Goal: Task Accomplishment & Management: Manage account settings

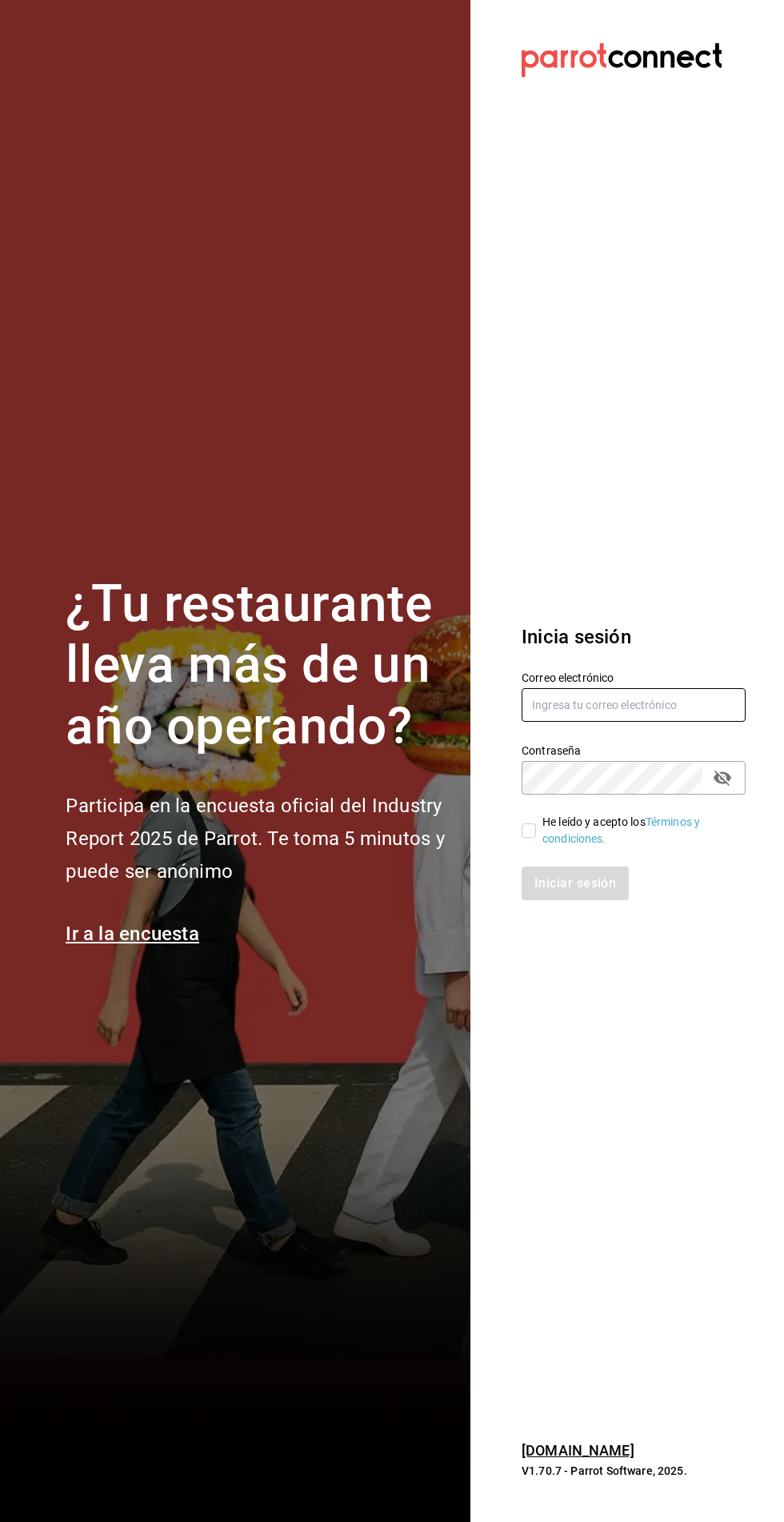
click at [636, 722] on input "text" at bounding box center [633, 705] width 224 height 34
click at [685, 722] on input "text" at bounding box center [633, 705] width 224 height 34
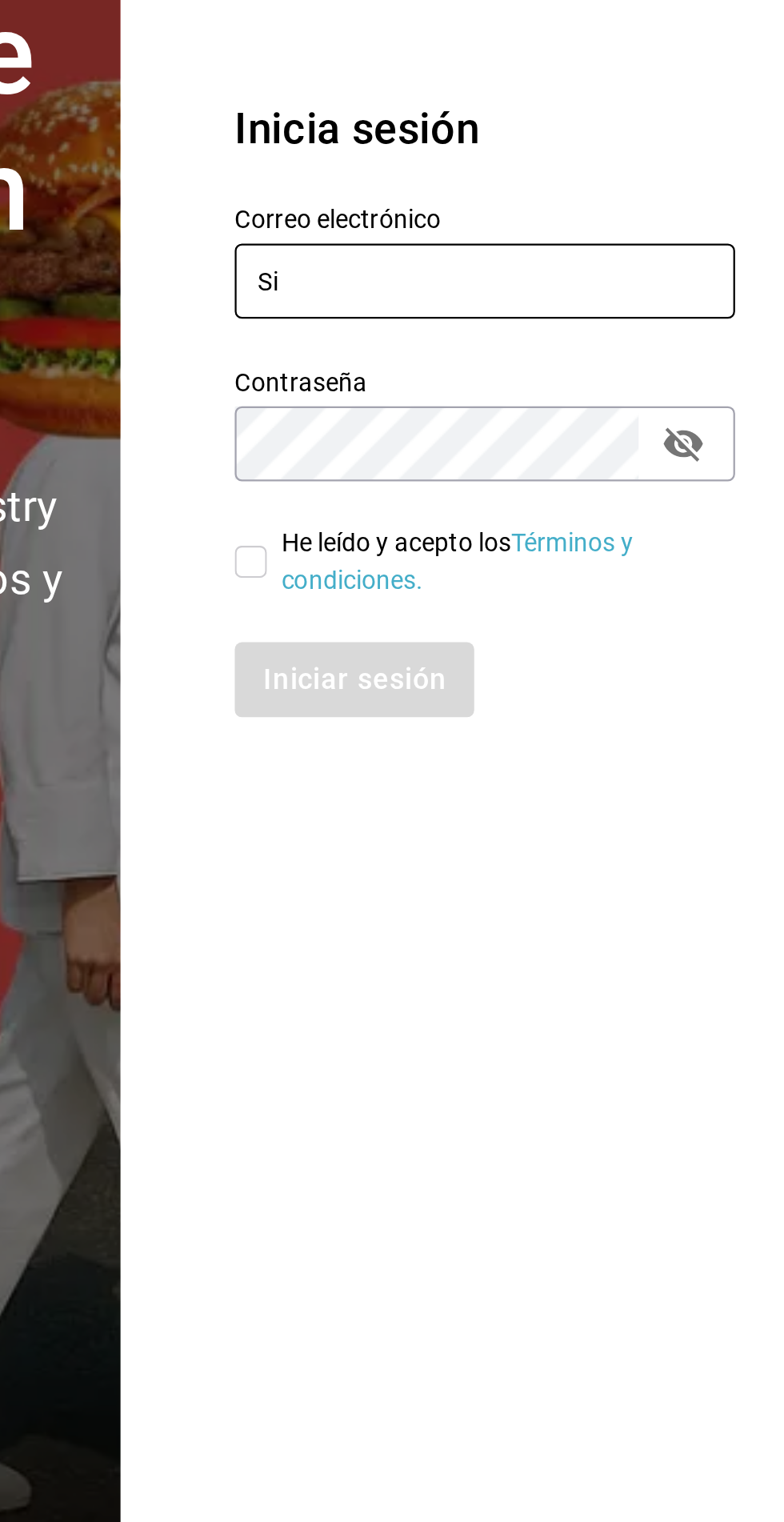
type input "S"
type input "[EMAIL_ADDRESS][DOMAIN_NAME]"
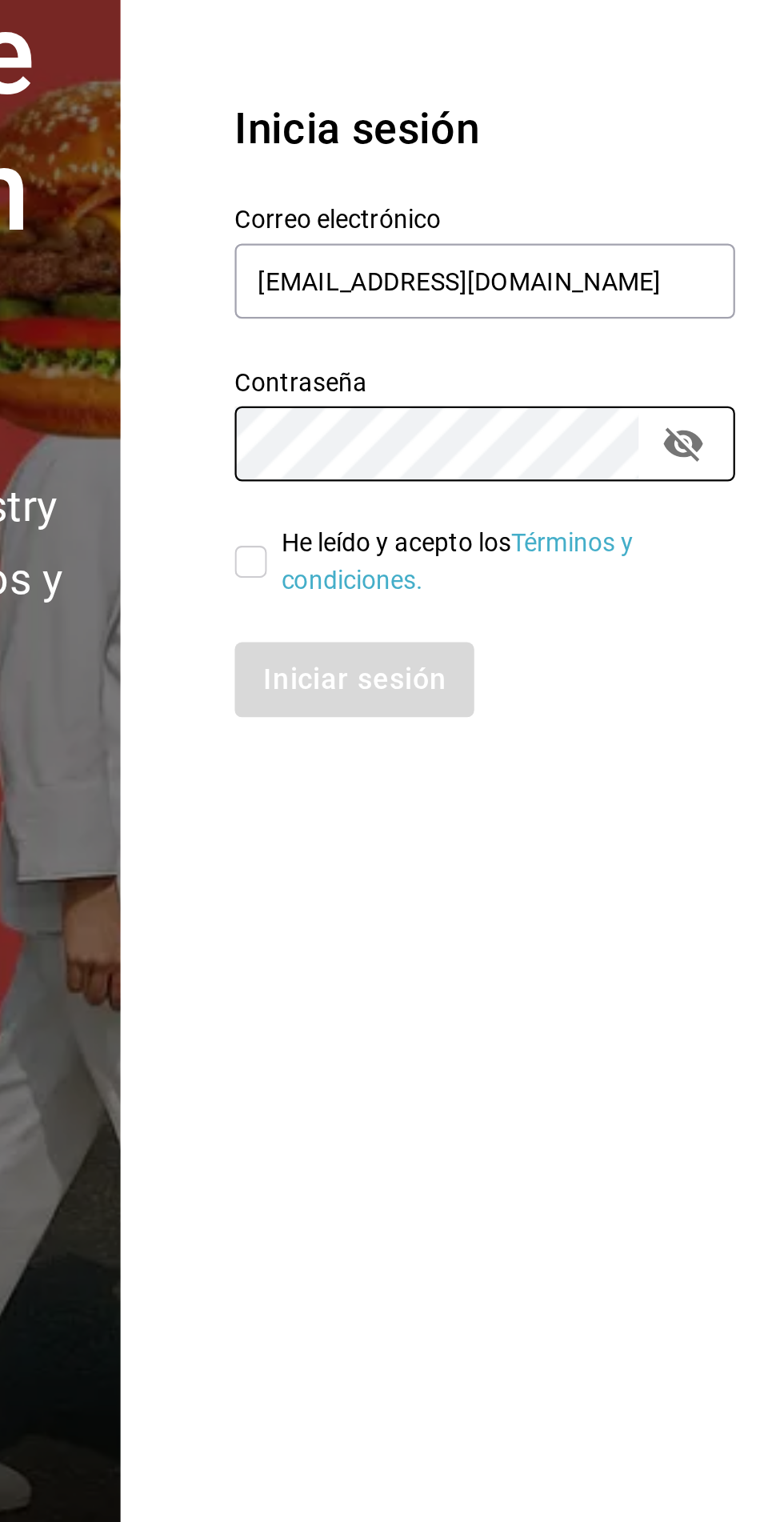
click at [532, 838] on input "He leído y acepto los Términos y condiciones." at bounding box center [529, 830] width 14 height 14
checkbox input "true"
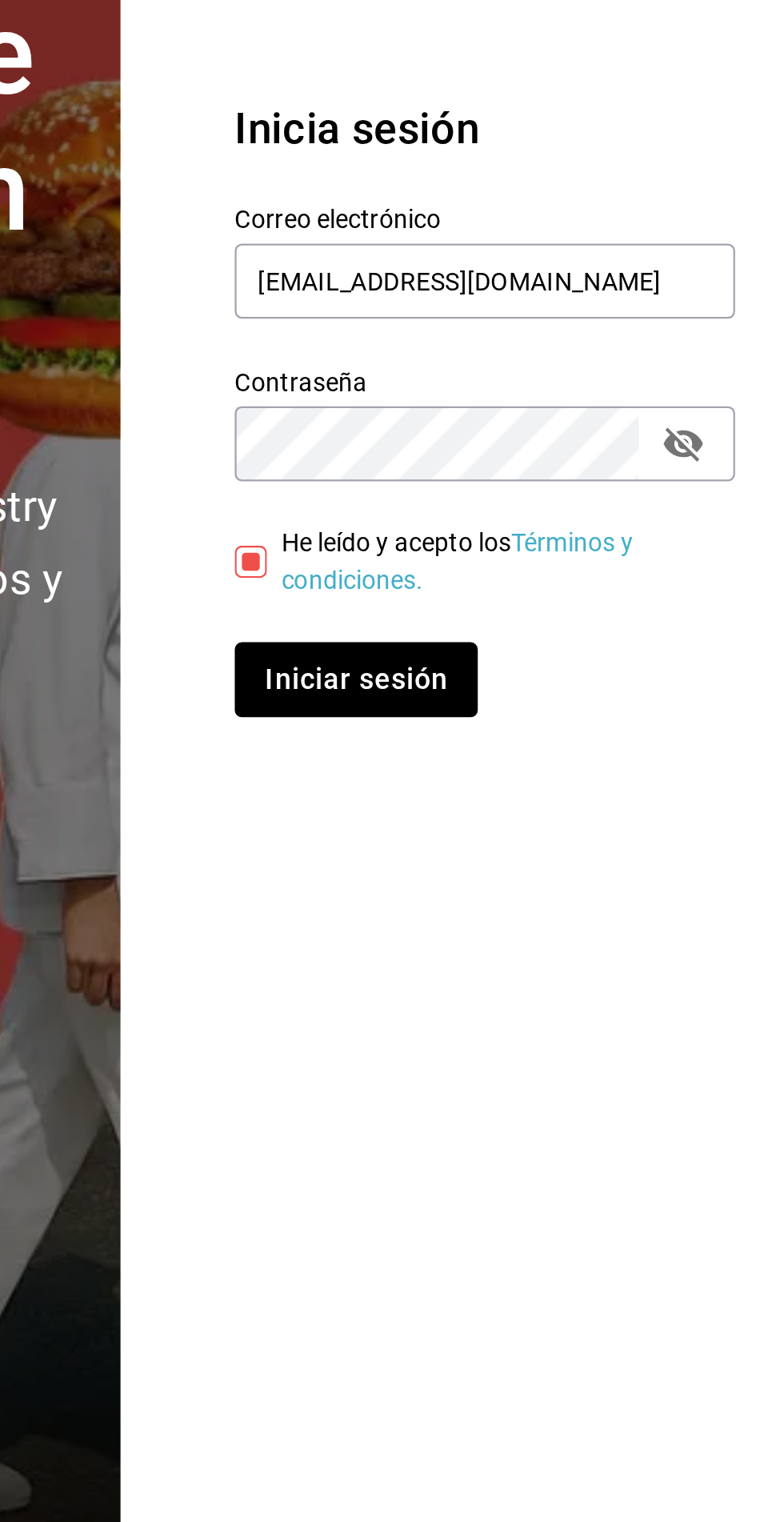
click at [560, 900] on button "Iniciar sesión" at bounding box center [576, 883] width 109 height 34
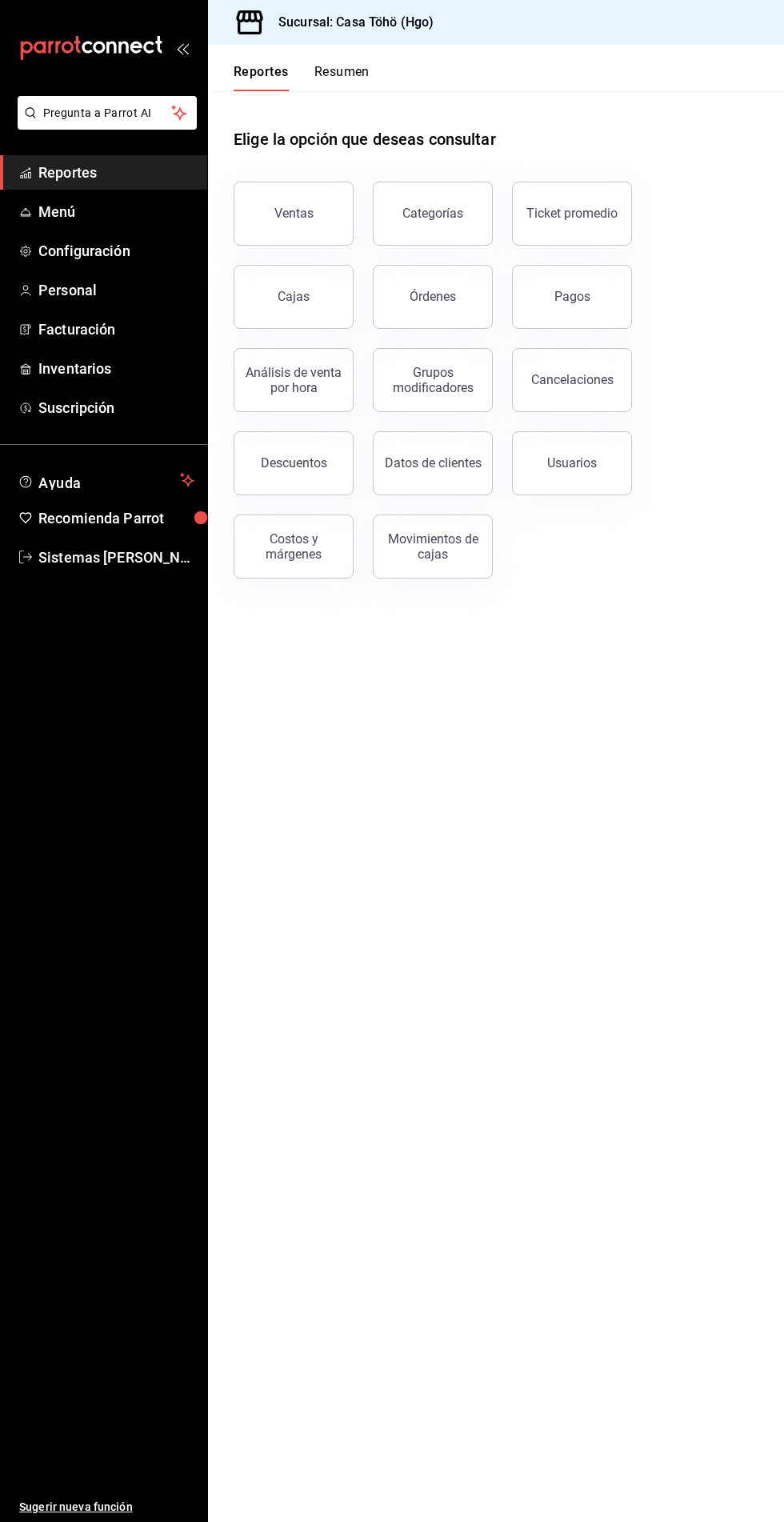
click at [82, 298] on span "Personal" at bounding box center [117, 290] width 156 height 22
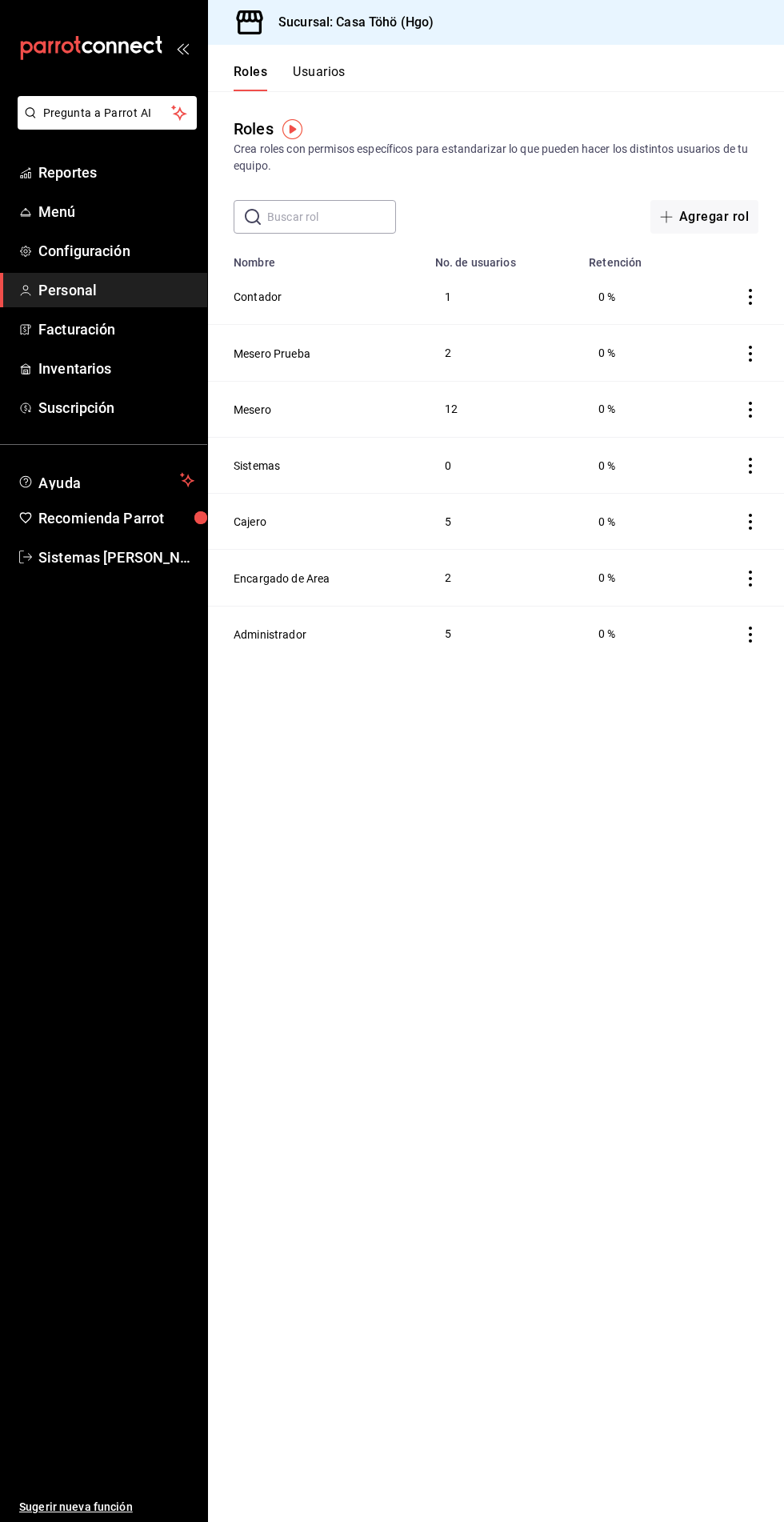
click at [343, 68] on button "Usuarios" at bounding box center [320, 77] width 53 height 27
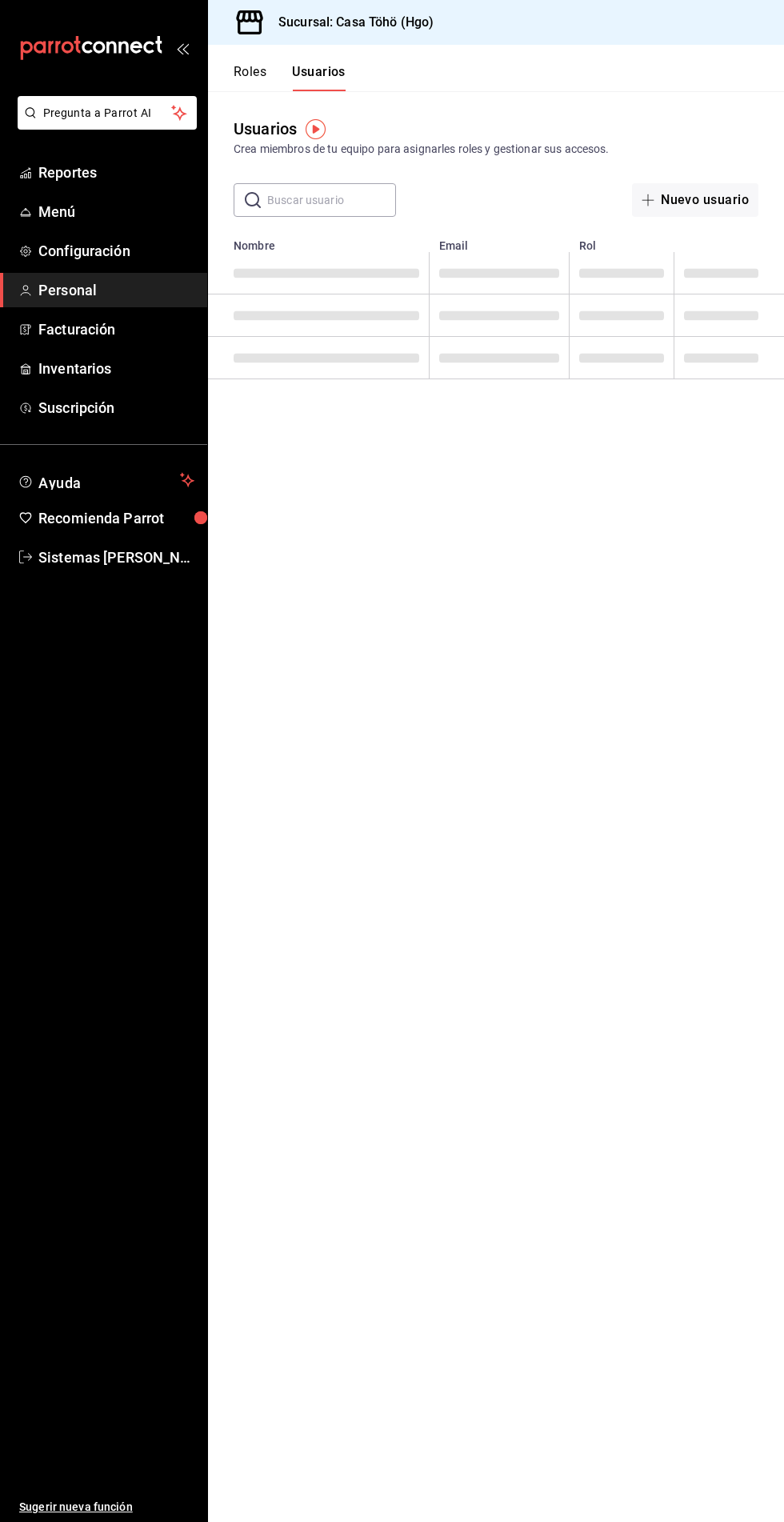
click at [332, 199] on input "text" at bounding box center [332, 201] width 129 height 32
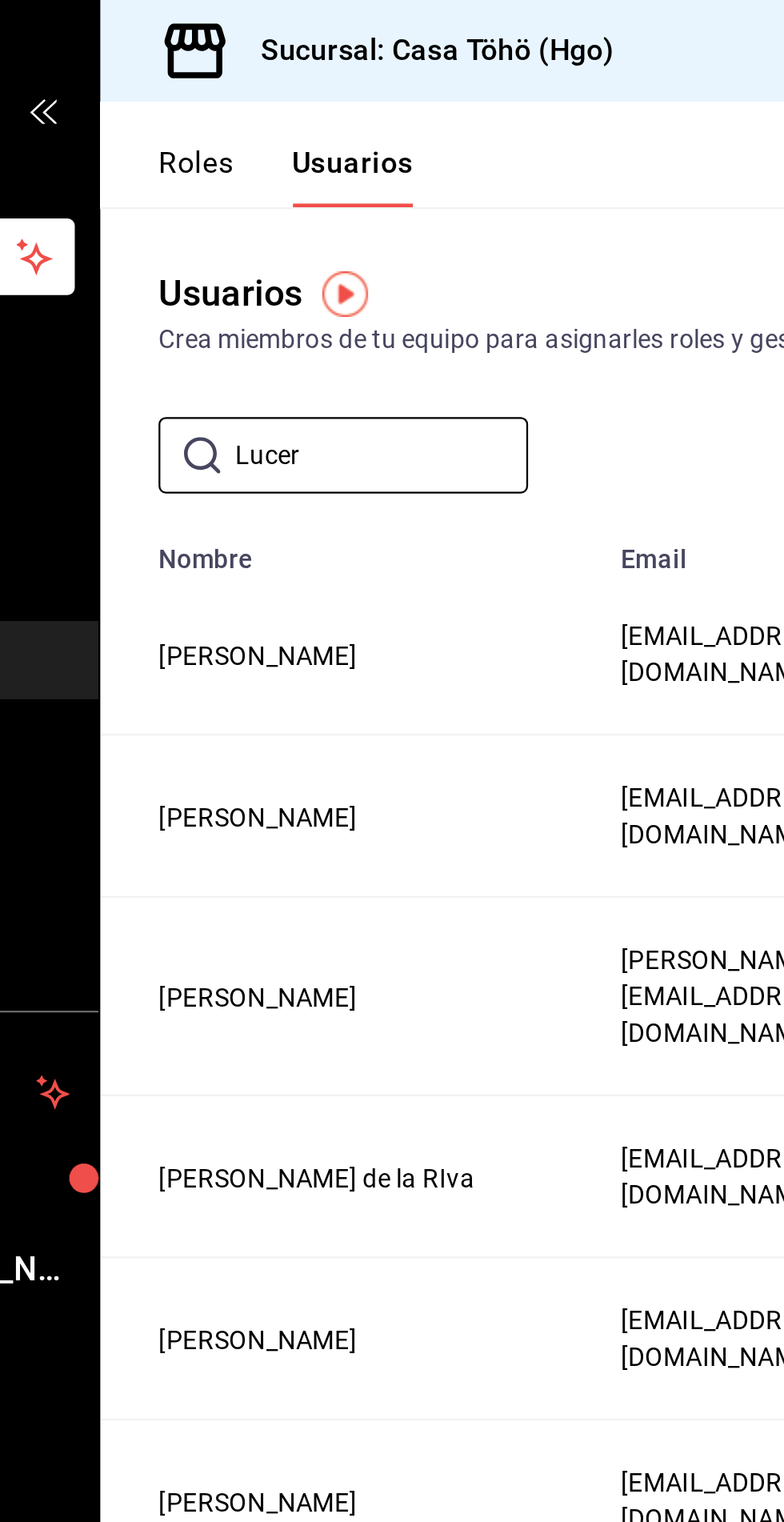
click at [310, 205] on input "Lucer" at bounding box center [332, 201] width 129 height 32
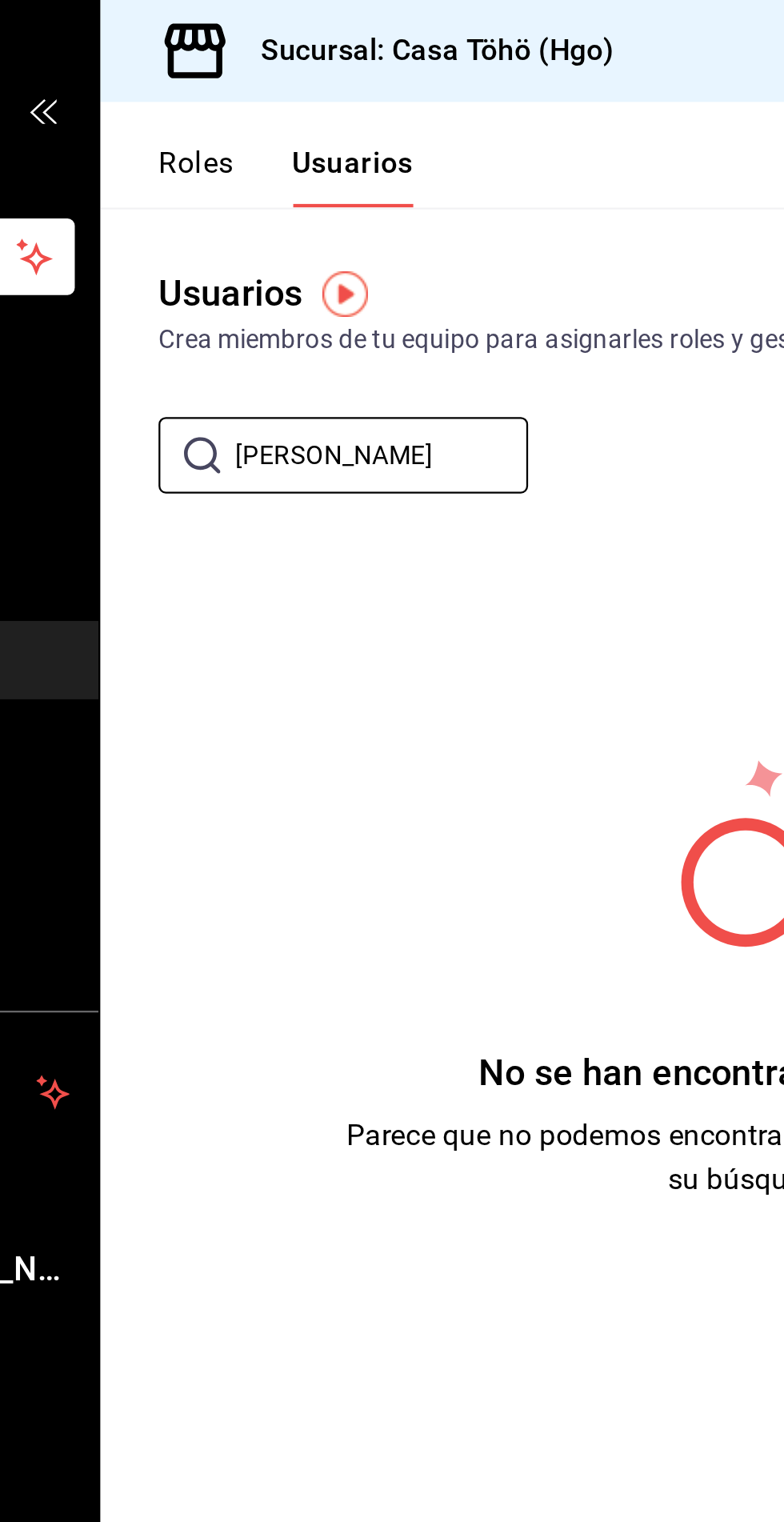
type input "Lucer"
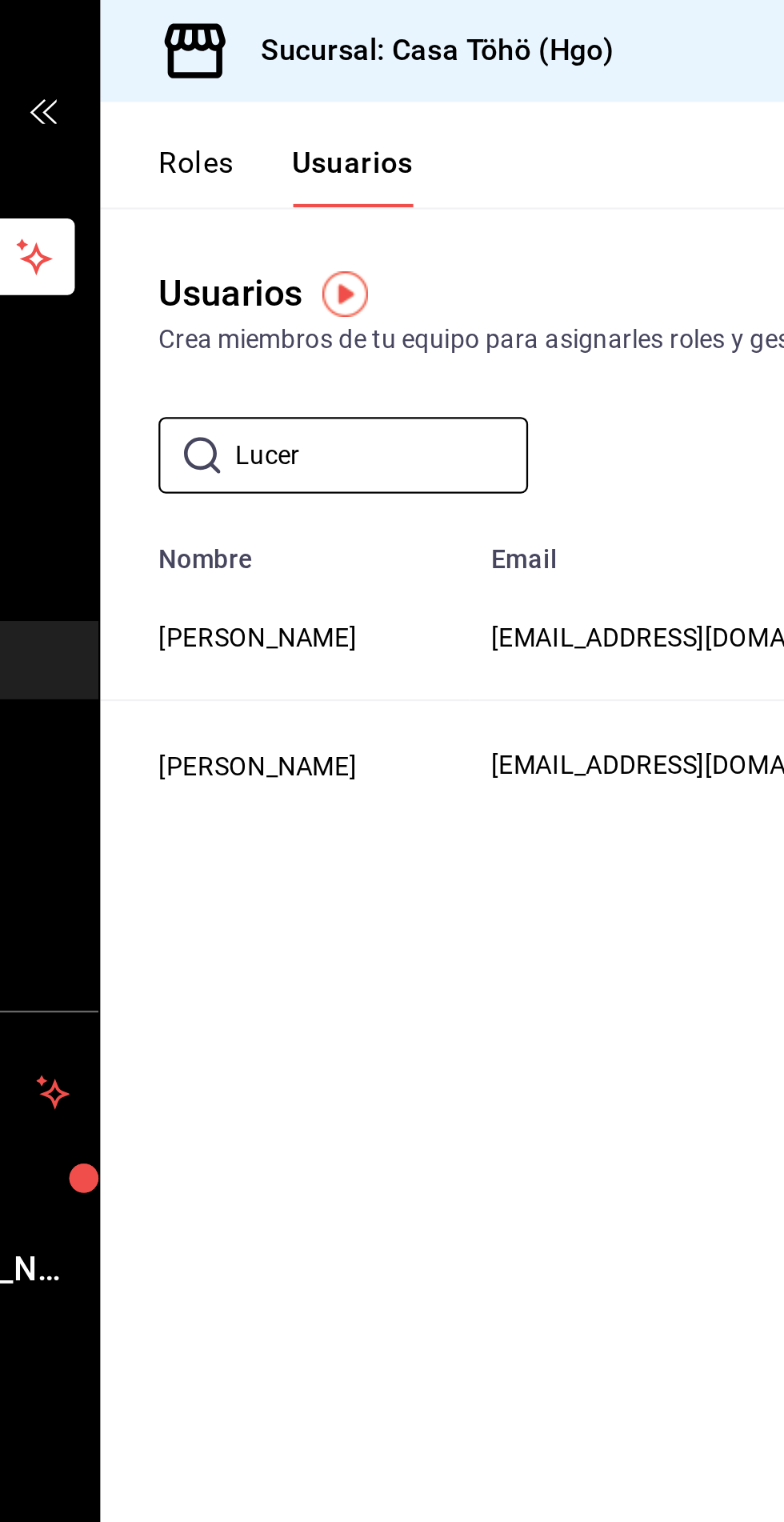
click at [320, 345] on button "[PERSON_NAME]" at bounding box center [277, 337] width 87 height 16
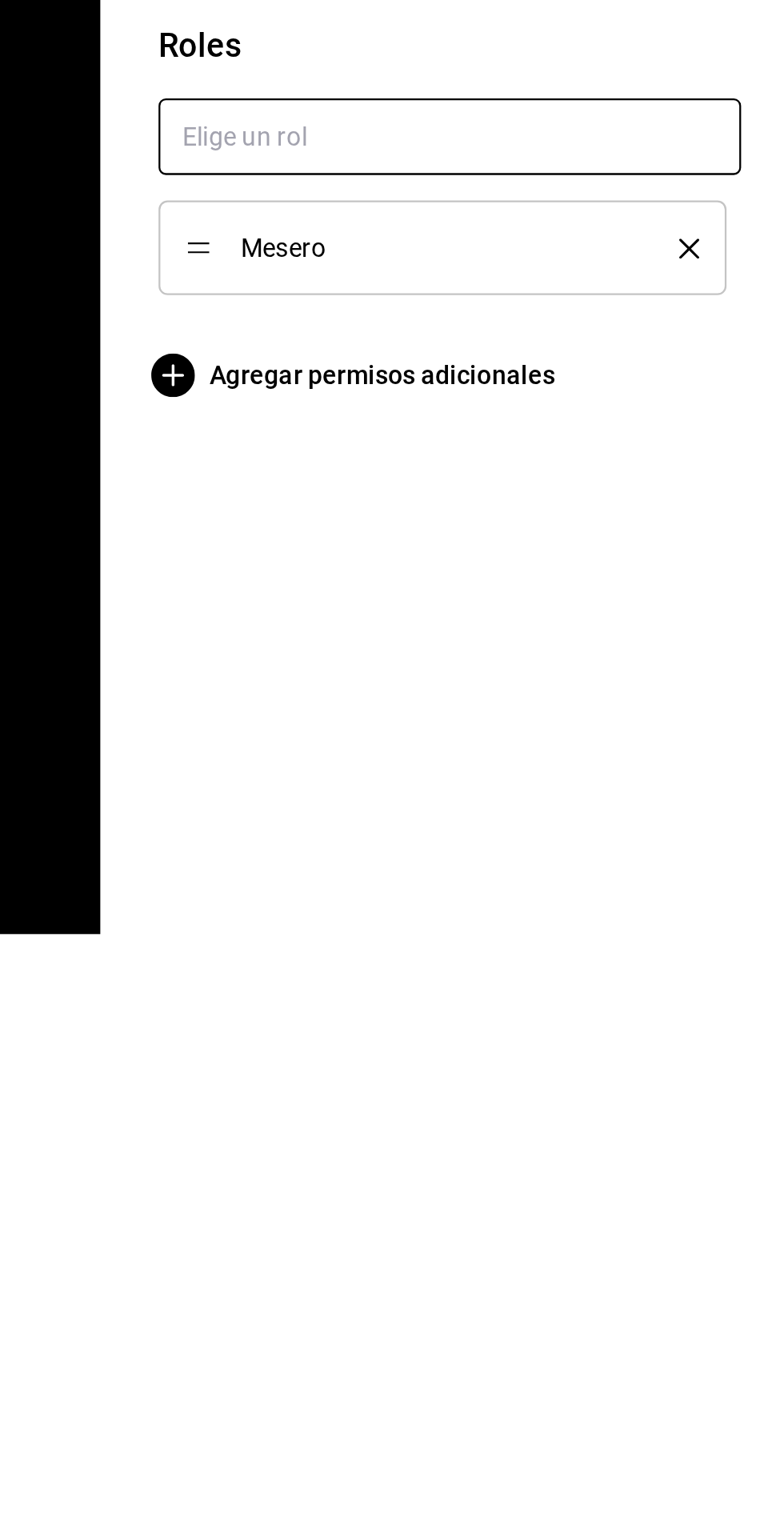
click at [277, 1173] on input "text" at bounding box center [361, 1172] width 256 height 34
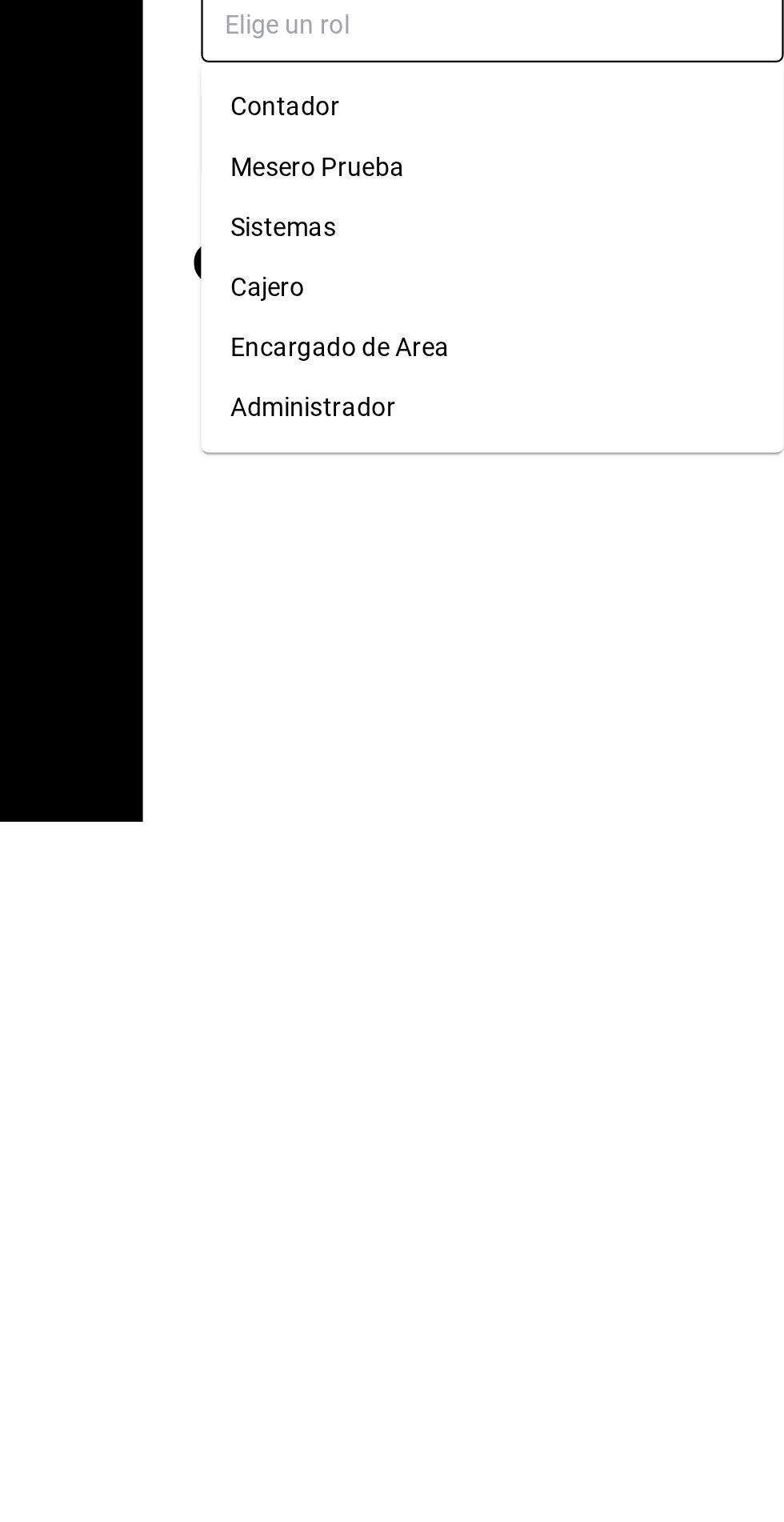
scroll to position [116, 0]
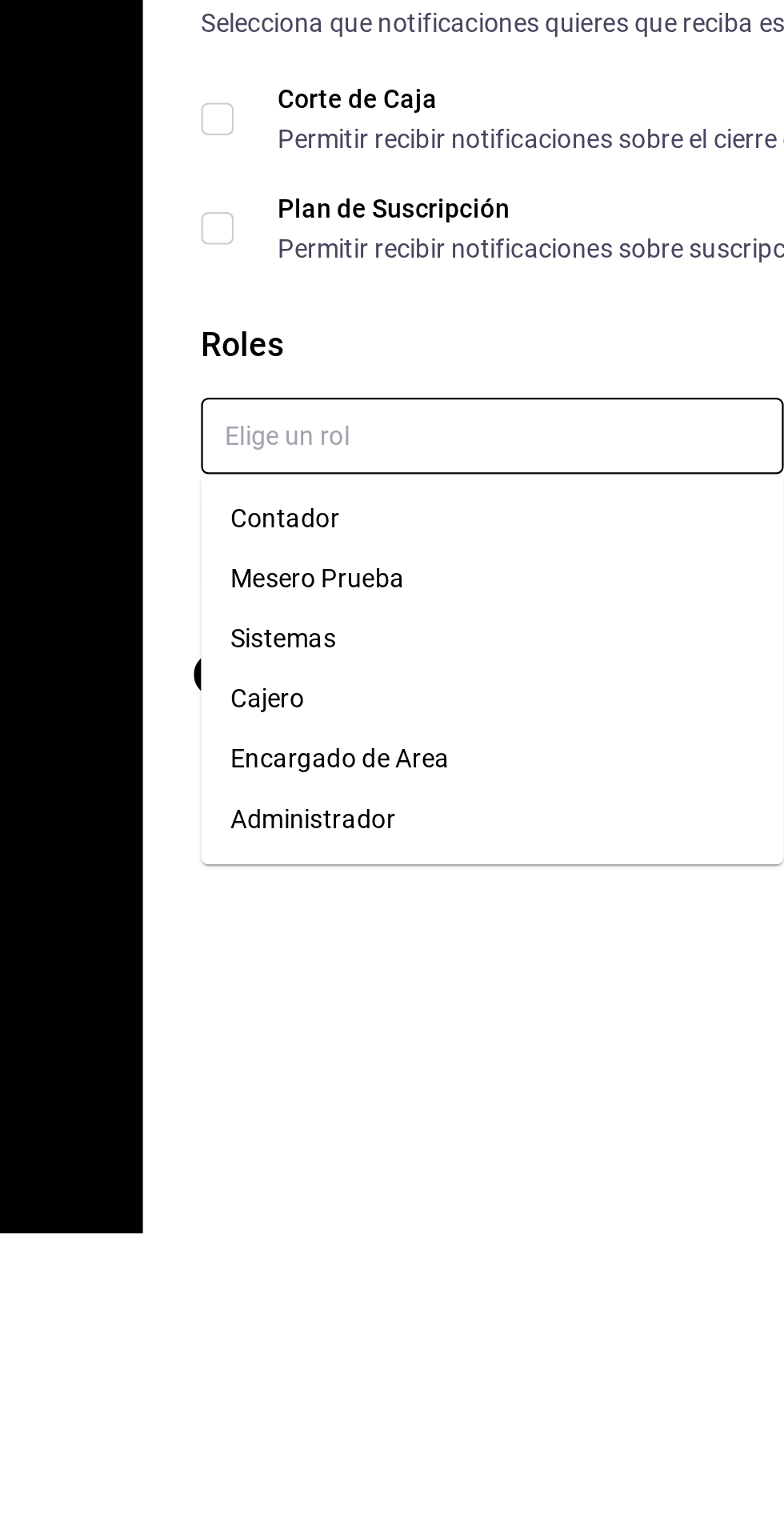
click at [256, 1274] on li "Cajero" at bounding box center [361, 1287] width 256 height 27
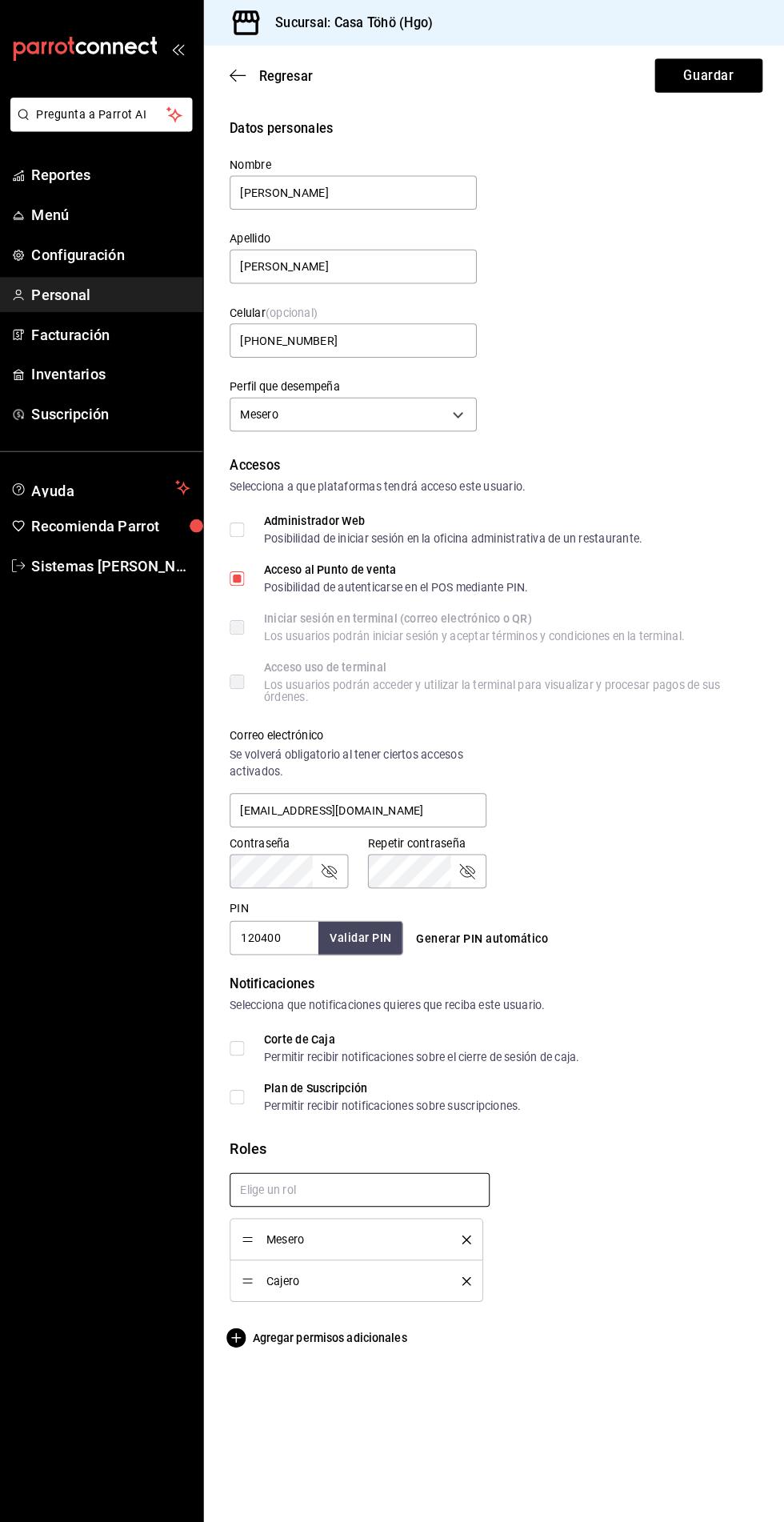
scroll to position [0, 0]
click at [689, 62] on button "Guardar" at bounding box center [705, 75] width 106 height 34
